Goal: Find specific page/section: Find specific page/section

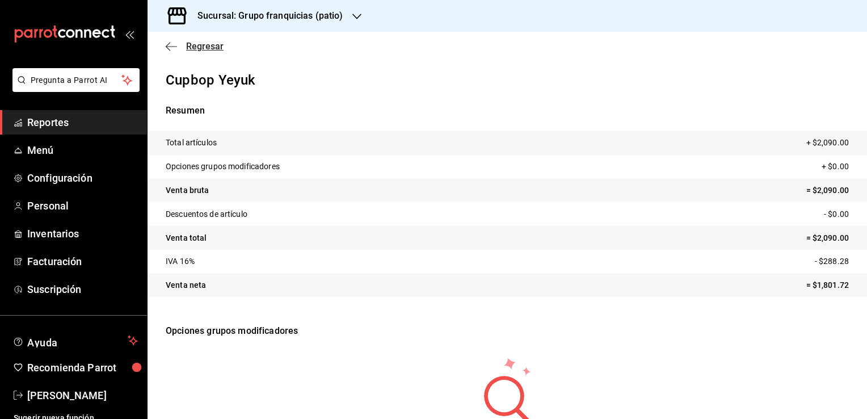
click at [207, 46] on span "Regresar" at bounding box center [204, 46] width 37 height 11
click at [90, 117] on span "Reportes" at bounding box center [82, 122] width 111 height 15
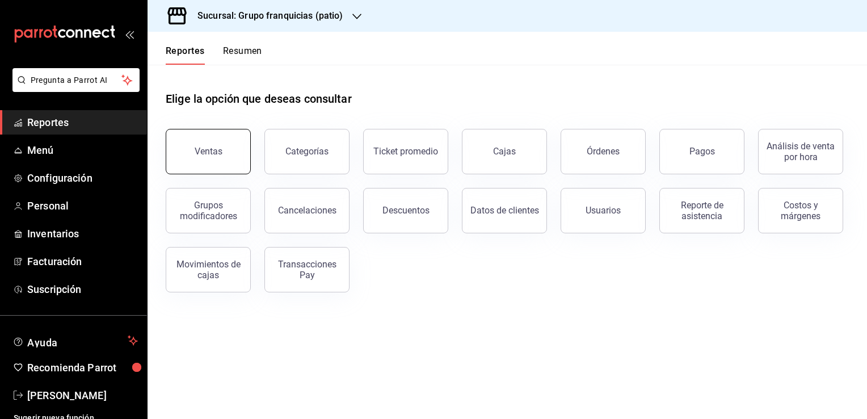
click at [225, 170] on button "Ventas" at bounding box center [208, 151] width 85 height 45
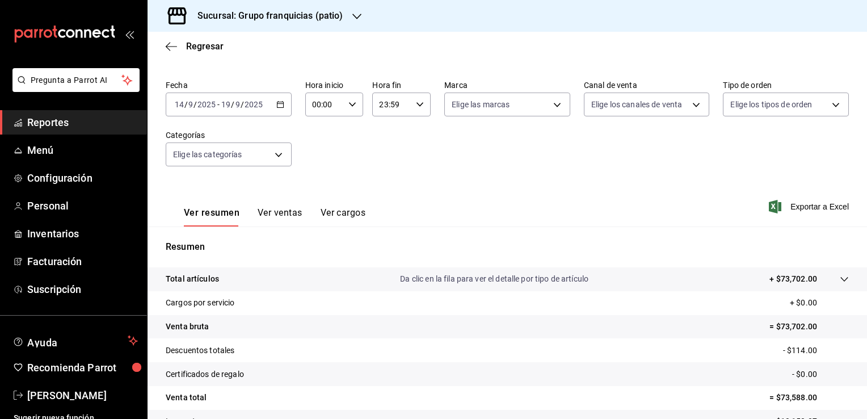
scroll to position [57, 0]
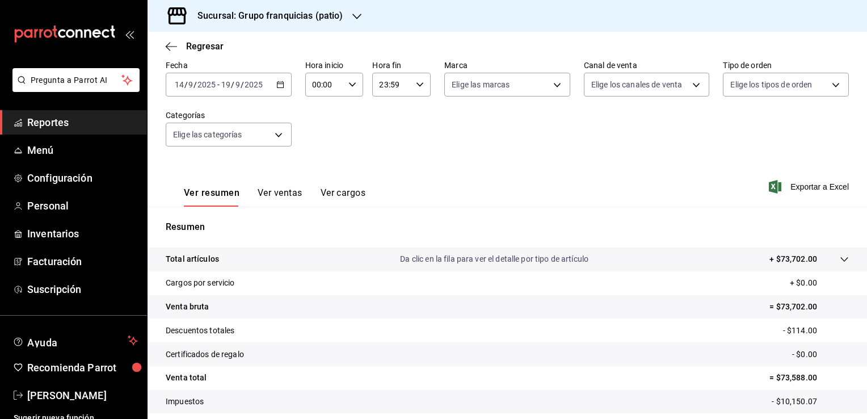
click at [276, 194] on button "Ver ventas" at bounding box center [280, 196] width 45 height 19
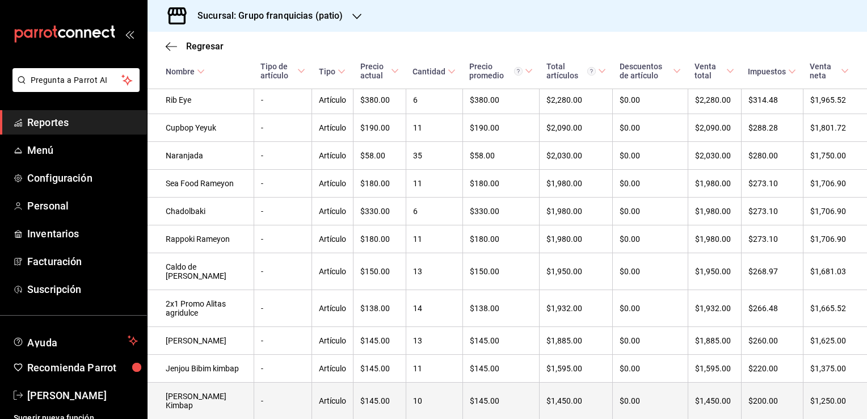
scroll to position [397, 0]
